Goal: Task Accomplishment & Management: Manage account settings

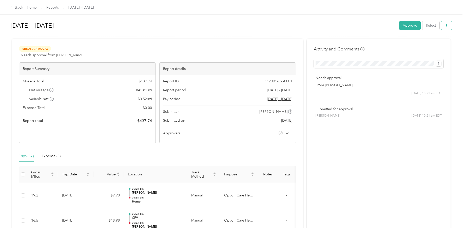
click at [446, 26] on icon "button" at bounding box center [447, 26] width 4 height 4
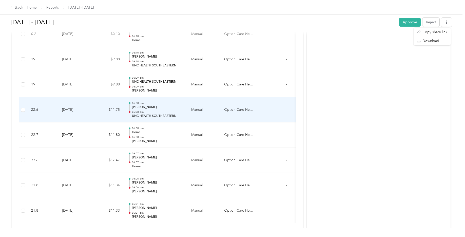
scroll to position [1432, 0]
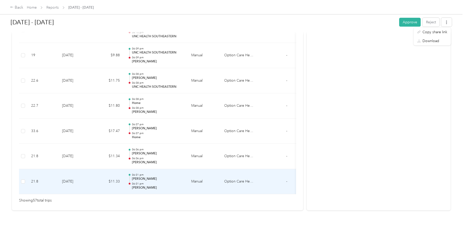
click at [25, 174] on td at bounding box center [23, 181] width 8 height 25
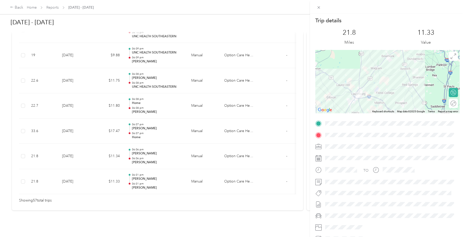
click at [144, 124] on div "Trip details This trip cannot be edited because it is either under review, appr…" at bounding box center [232, 118] width 465 height 237
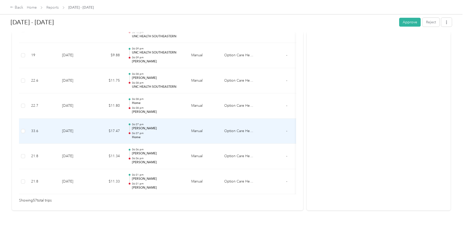
click at [144, 131] on p "06:07 pm" at bounding box center [157, 133] width 51 height 4
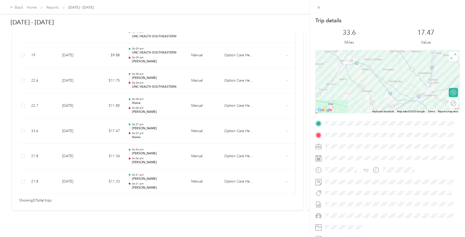
click at [146, 99] on div "Trip details This trip cannot be edited because it is either under review, appr…" at bounding box center [232, 118] width 465 height 237
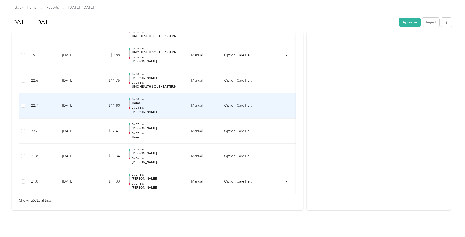
click at [146, 106] on p "06:08 pm" at bounding box center [157, 108] width 51 height 4
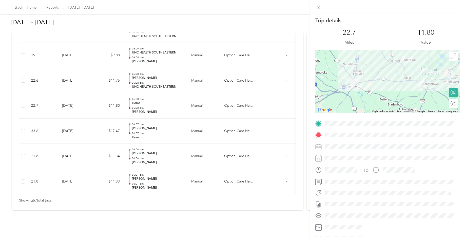
click at [142, 73] on div "Trip details This trip cannot be edited because it is either under review, appr…" at bounding box center [232, 118] width 465 height 237
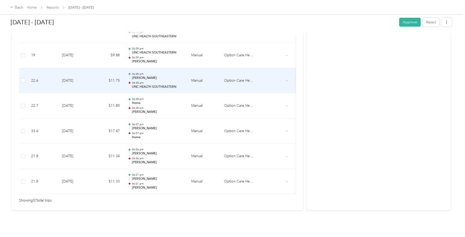
click at [142, 81] on p "06:08 pm" at bounding box center [157, 83] width 51 height 4
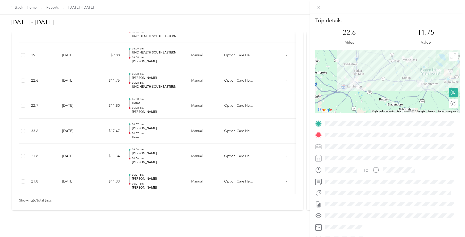
click at [214, 204] on div "Trip details This trip cannot be edited because it is either under review, appr…" at bounding box center [232, 118] width 465 height 237
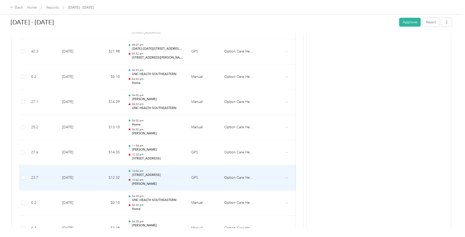
scroll to position [698, 0]
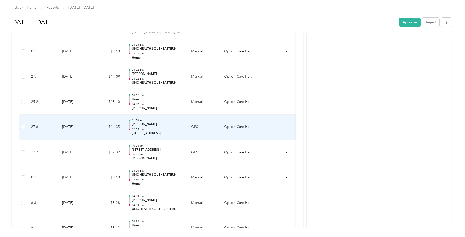
click at [158, 134] on p "[STREET_ADDRESS]" at bounding box center [157, 133] width 51 height 5
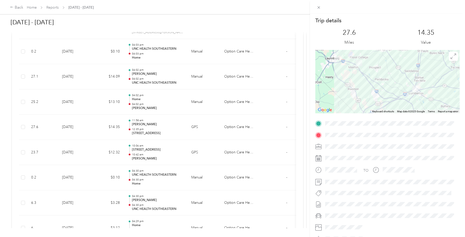
click at [277, 132] on div "Trip details This trip cannot be edited because it is either under review, appr…" at bounding box center [232, 118] width 465 height 237
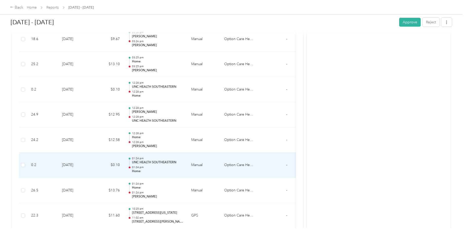
scroll to position [420, 0]
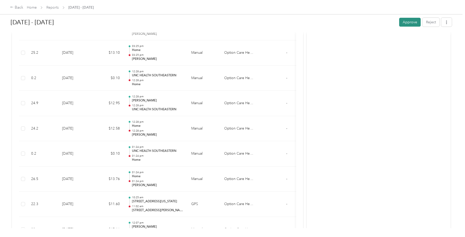
click at [405, 23] on button "Approve" at bounding box center [410, 22] width 22 height 9
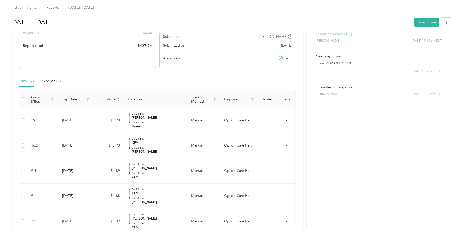
scroll to position [0, 0]
